Goal: Navigation & Orientation: Find specific page/section

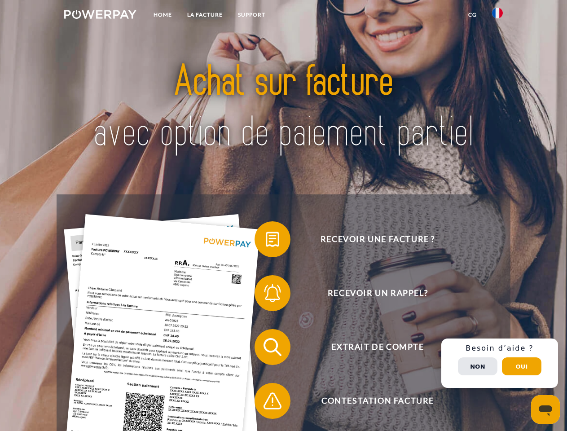
click at [100, 16] on img at bounding box center [100, 14] width 72 height 9
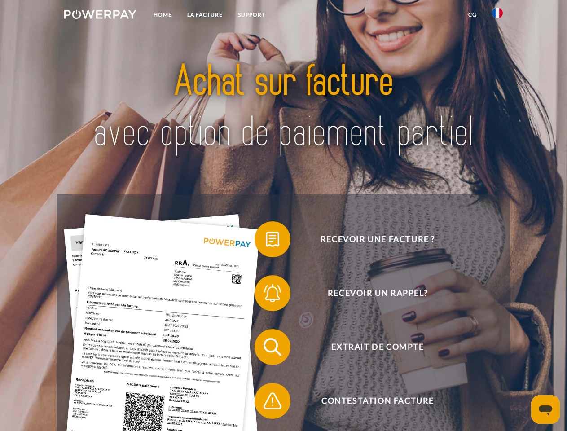
click at [497, 16] on img at bounding box center [497, 13] width 11 height 11
click at [472, 15] on link "CG" at bounding box center [472, 15] width 24 height 16
click at [266, 241] on span at bounding box center [258, 239] width 45 height 45
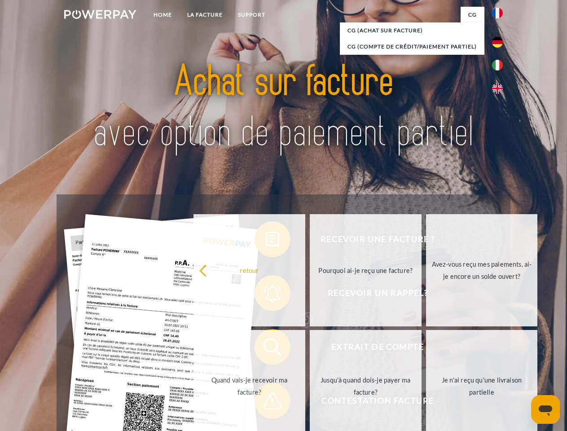
click at [266, 295] on div "Recevoir une facture ? Recevoir un rappel? Extrait de compte retour" at bounding box center [283, 373] width 453 height 359
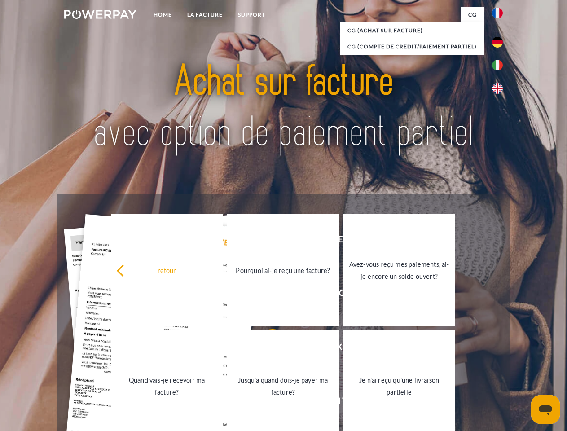
click at [266, 349] on link "Jusqu'à quand dois-je payer ma facture?" at bounding box center [283, 386] width 112 height 112
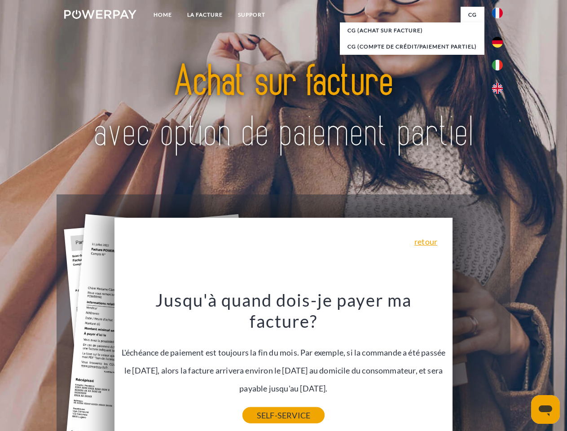
click at [266, 407] on link "SELF-SERVICE" at bounding box center [283, 415] width 82 height 16
click at [499, 363] on div "Recevoir une facture ? Recevoir un rappel? Extrait de compte retour" at bounding box center [283, 373] width 453 height 359
click at [477, 365] on span "Extrait de compte" at bounding box center [377, 347] width 220 height 36
click at [521, 366] on header "Home LA FACTURE Support" at bounding box center [283, 310] width 567 height 620
